Goal: Transaction & Acquisition: Purchase product/service

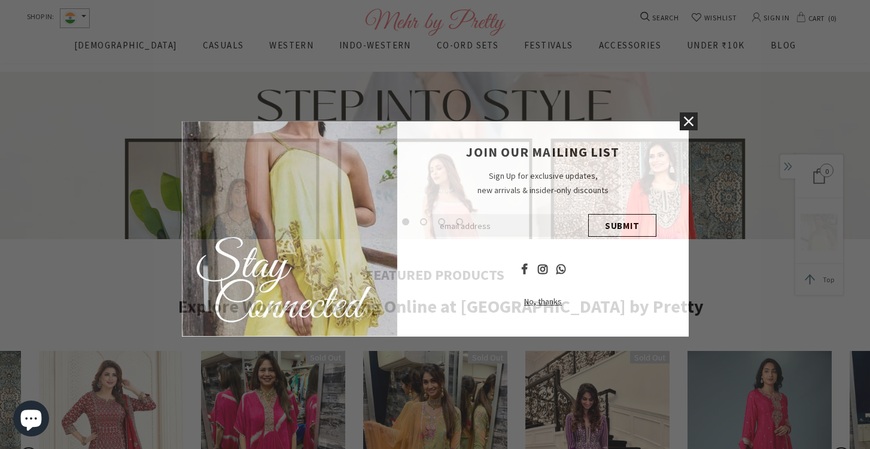
scroll to position [242, 0]
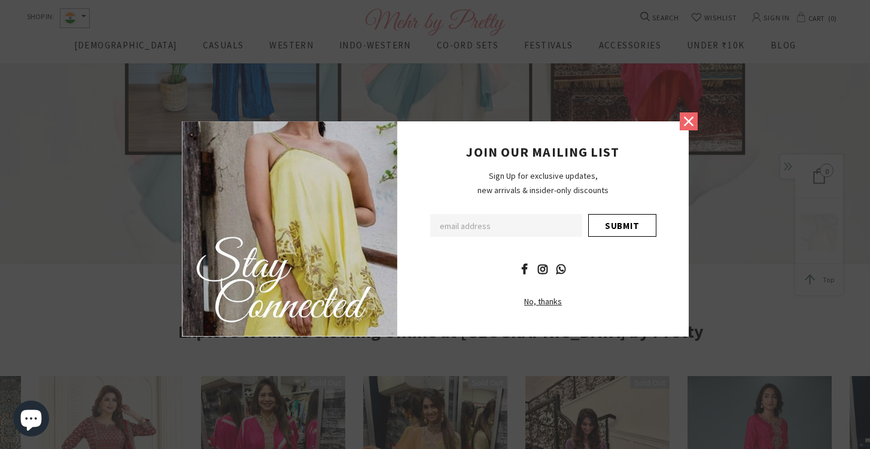
click at [687, 120] on icon at bounding box center [689, 121] width 10 height 10
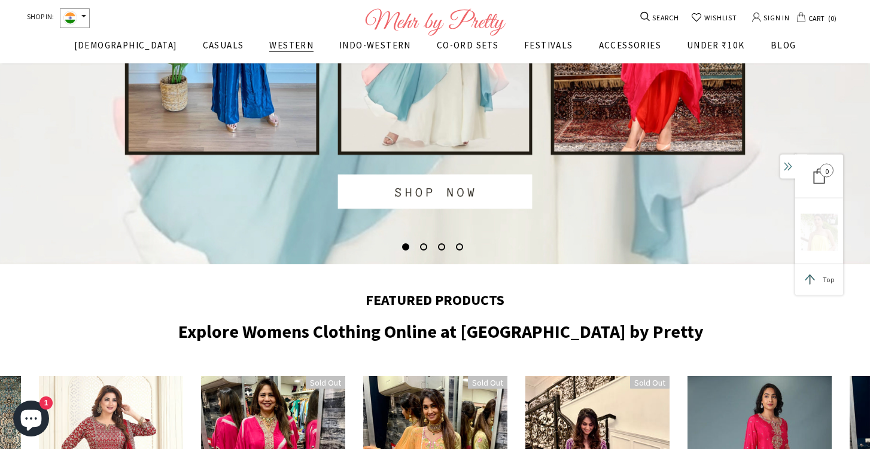
click at [269, 51] on span "WESTERN" at bounding box center [291, 45] width 44 height 11
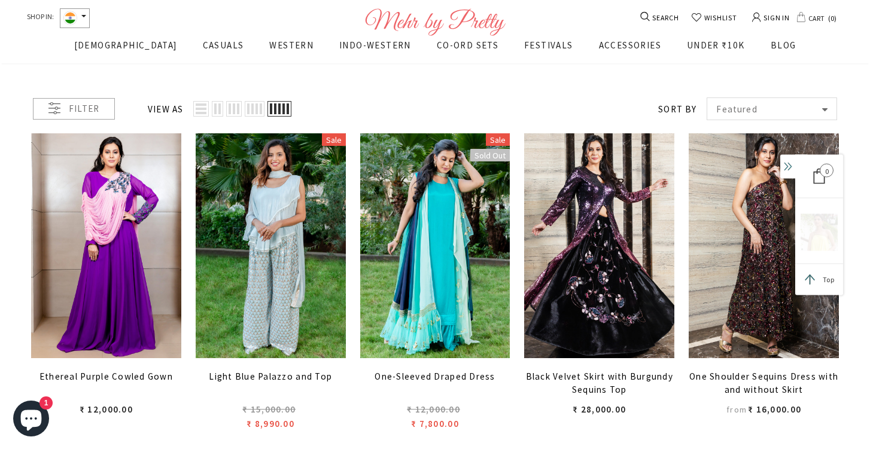
scroll to position [202, 0]
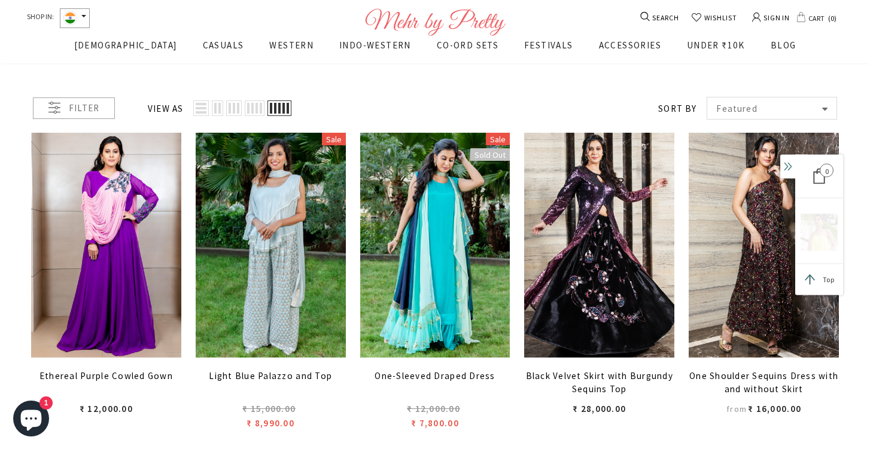
click at [722, 118] on div "Featured" at bounding box center [772, 108] width 130 height 23
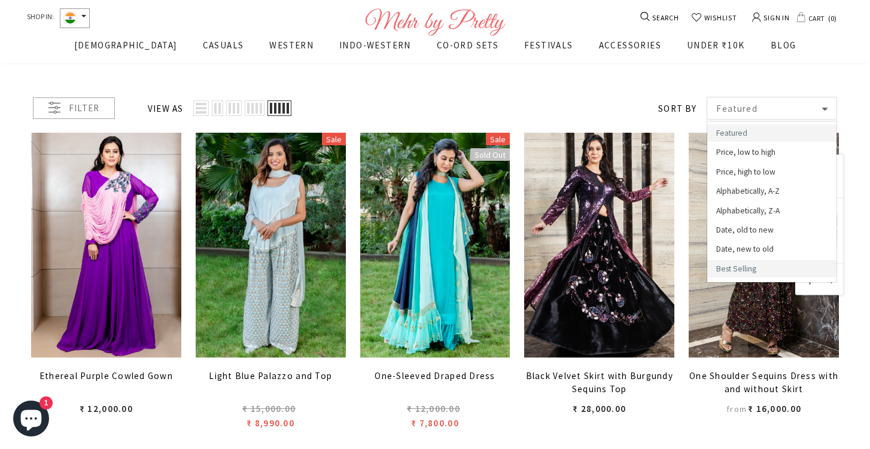
click at [754, 265] on span "Best Selling" at bounding box center [771, 268] width 129 height 17
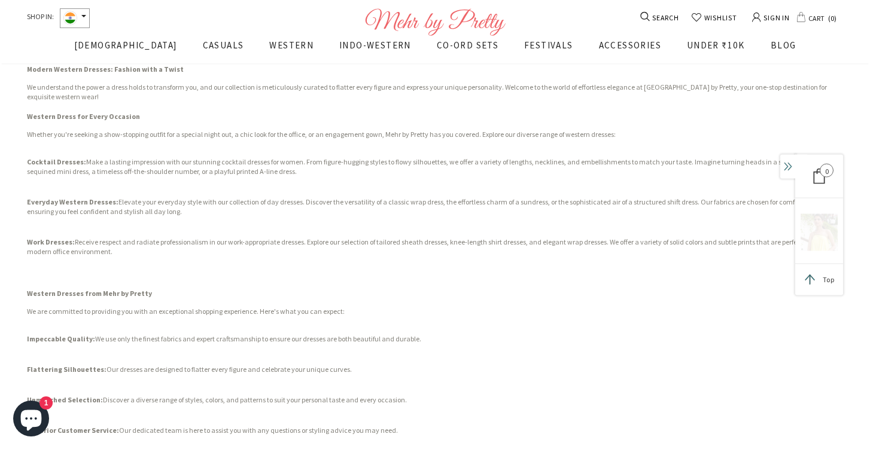
scroll to position [2793, 0]
